Goal: Communication & Community: Answer question/provide support

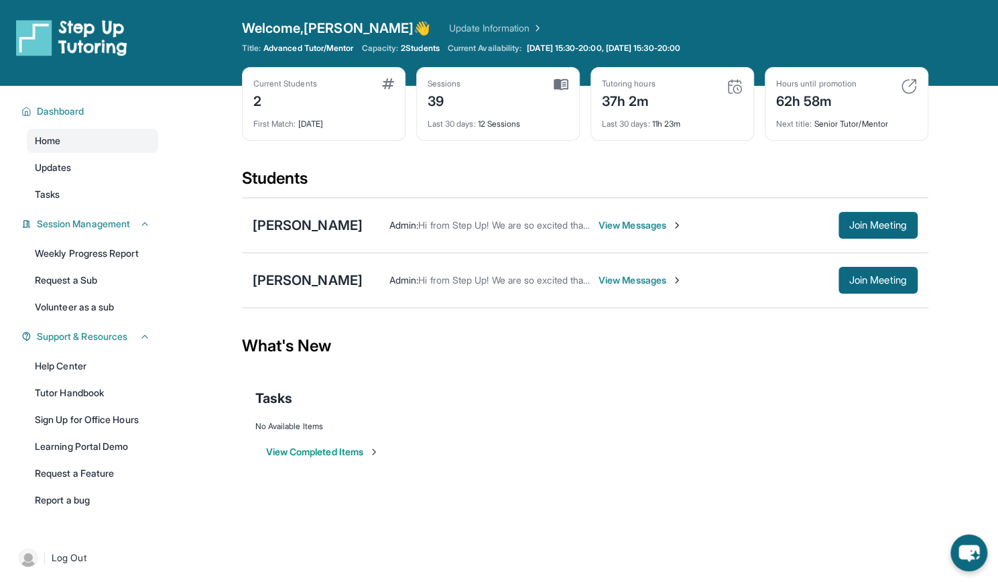
click at [633, 219] on span "View Messages" at bounding box center [640, 224] width 84 height 13
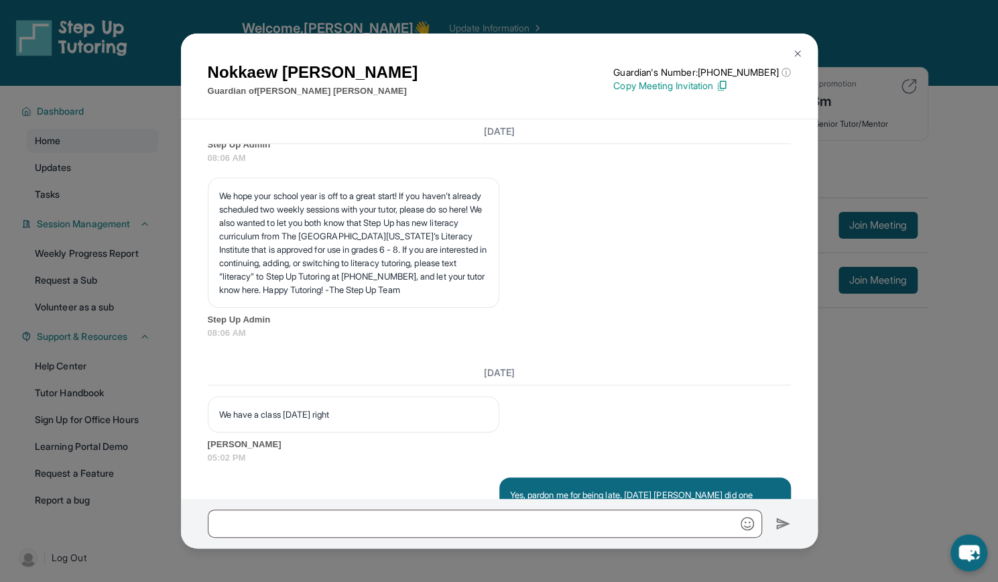
scroll to position [15008, 0]
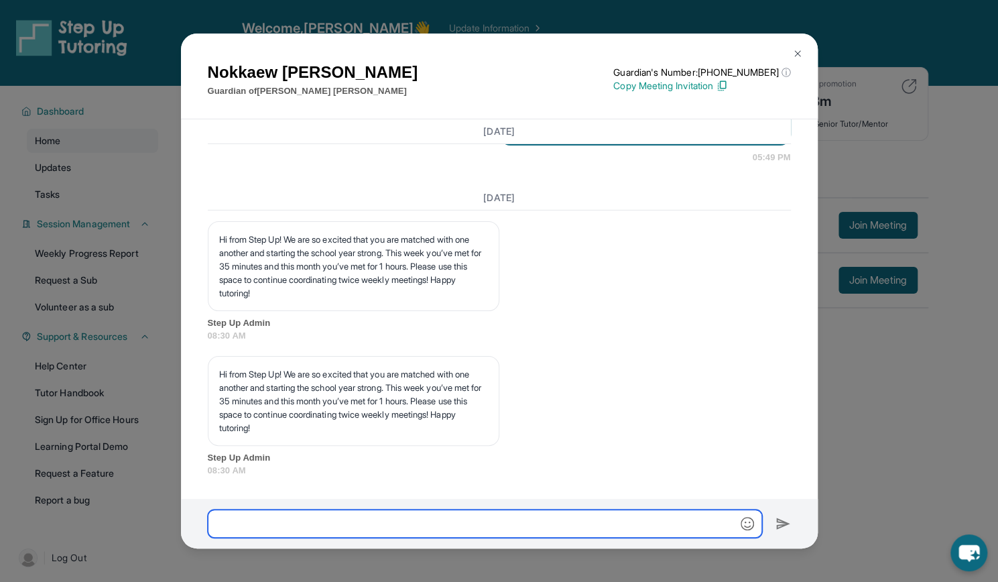
click at [262, 525] on input "text" at bounding box center [485, 523] width 554 height 28
type input "*"
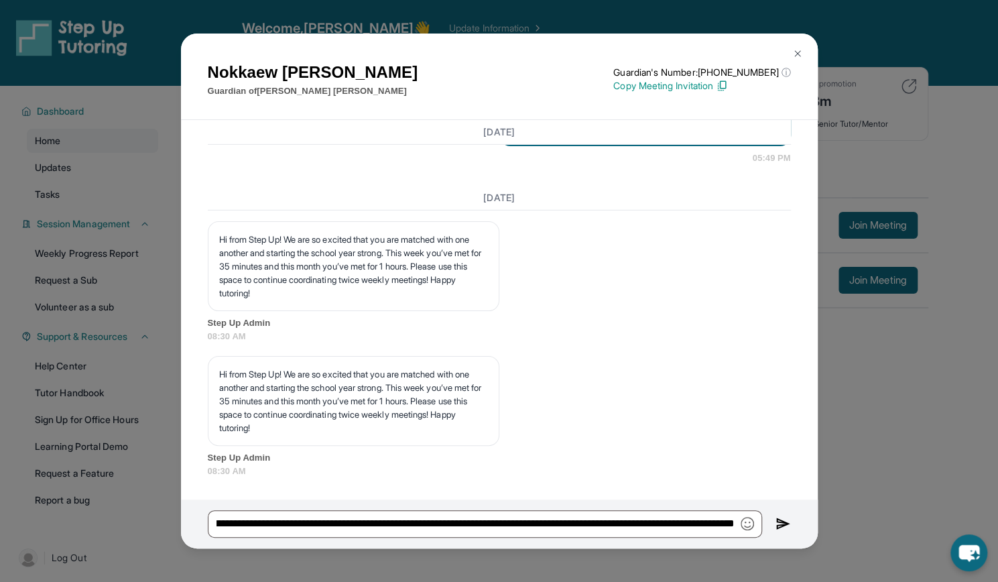
scroll to position [0, 0]
click at [741, 525] on img "button" at bounding box center [746, 523] width 13 height 13
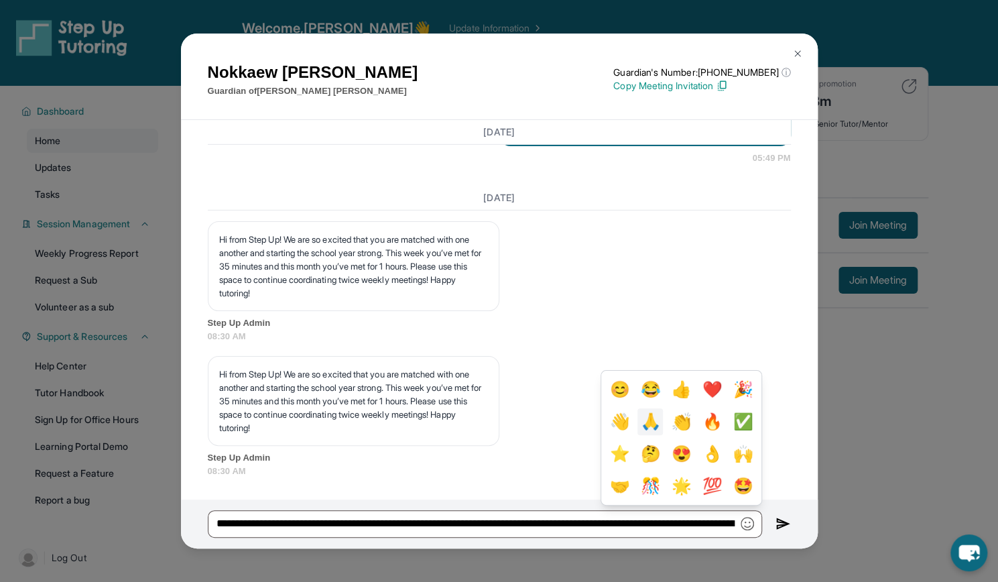
click at [645, 421] on button "🙏" at bounding box center [649, 421] width 25 height 27
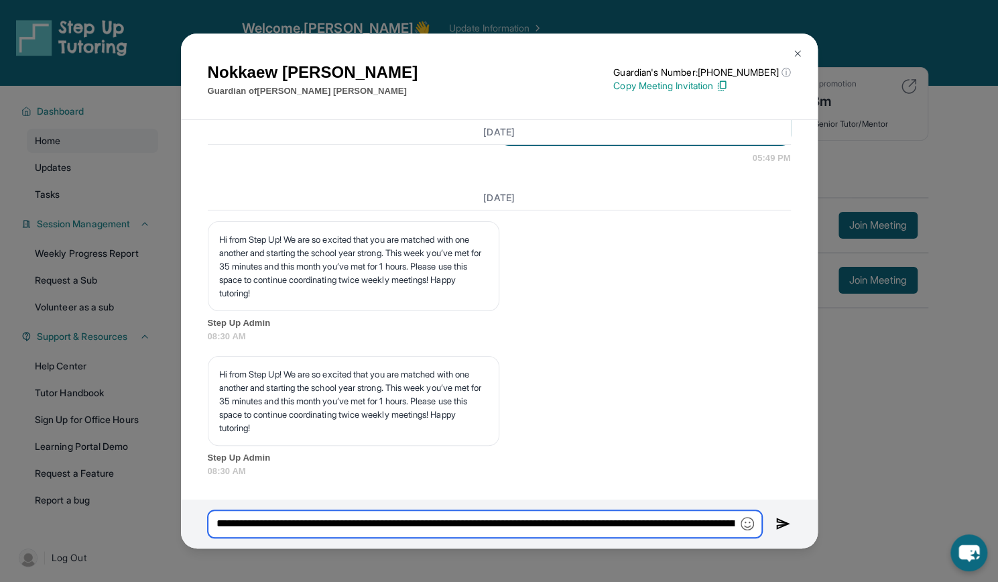
scroll to position [0, 518]
click at [453, 522] on input "**********" at bounding box center [485, 523] width 554 height 27
click at [748, 525] on img "button" at bounding box center [746, 523] width 13 height 13
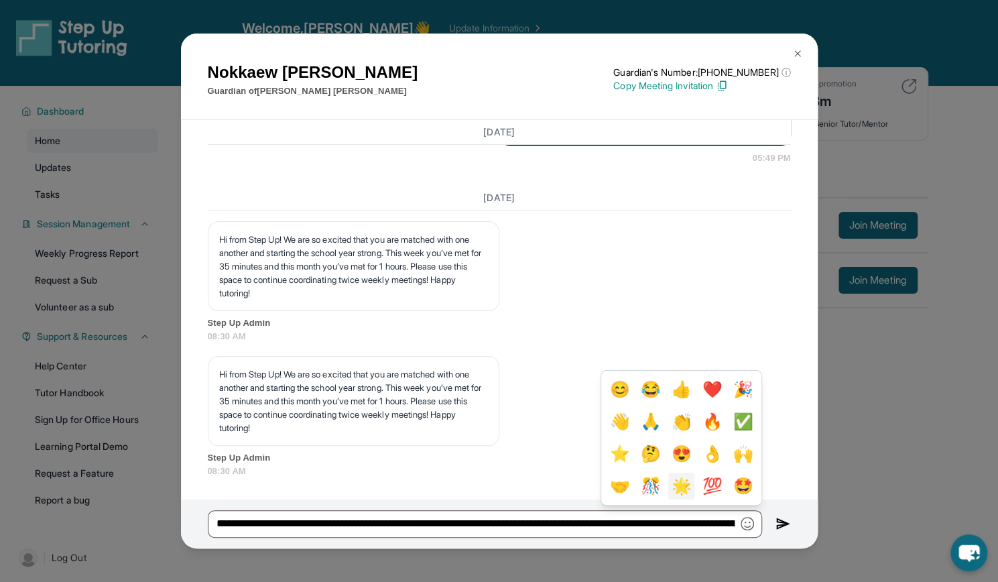
click at [674, 487] on button "🌟" at bounding box center [680, 485] width 25 height 27
type input "**********"
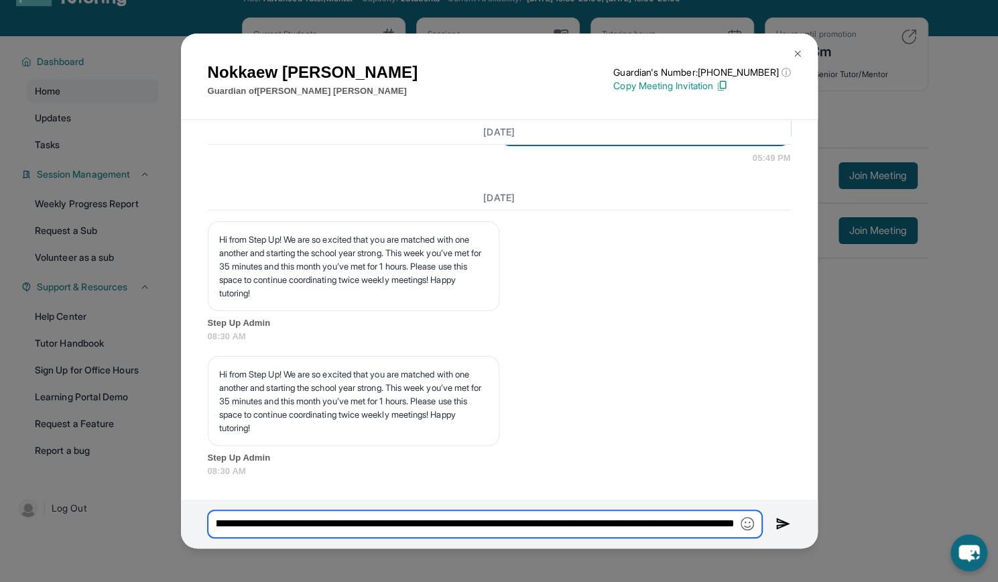
scroll to position [0, 548]
click at [779, 523] on img at bounding box center [782, 523] width 15 height 16
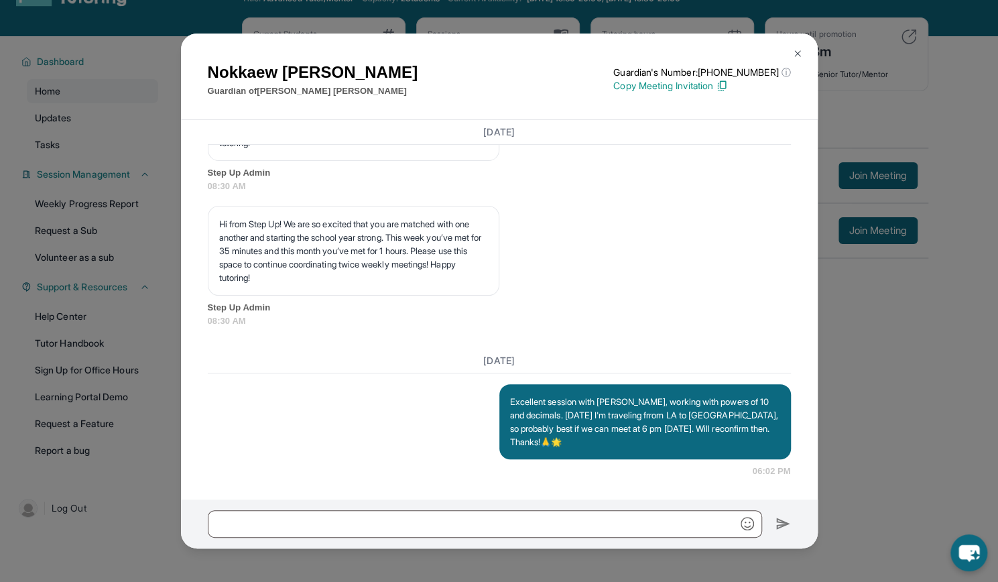
scroll to position [15158, 0]
